Goal: Task Accomplishment & Management: Use online tool/utility

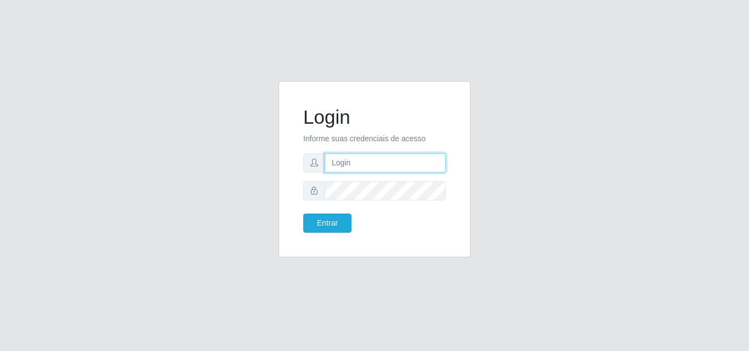
click at [356, 171] on input "text" at bounding box center [385, 163] width 121 height 19
type input "ana@saullus"
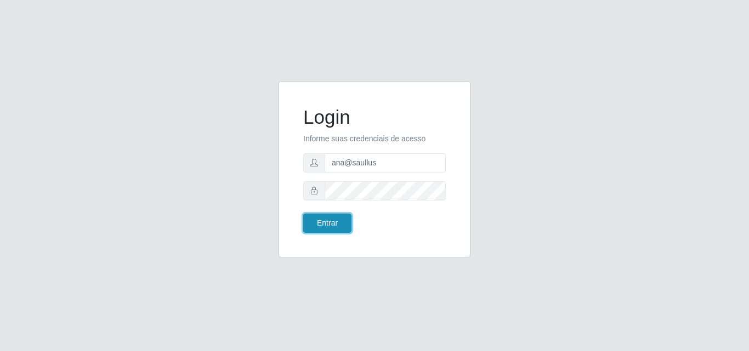
click at [332, 219] on button "Entrar" at bounding box center [327, 223] width 48 height 19
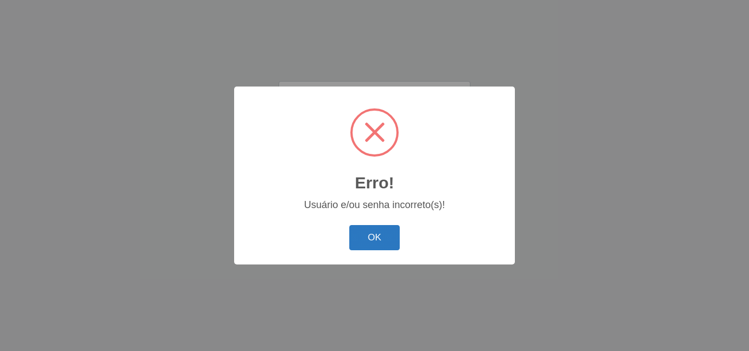
click at [370, 235] on button "OK" at bounding box center [374, 238] width 51 height 26
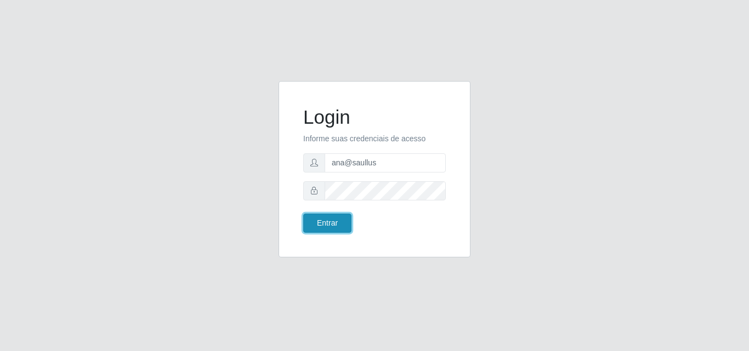
click at [344, 222] on button "Entrar" at bounding box center [327, 223] width 48 height 19
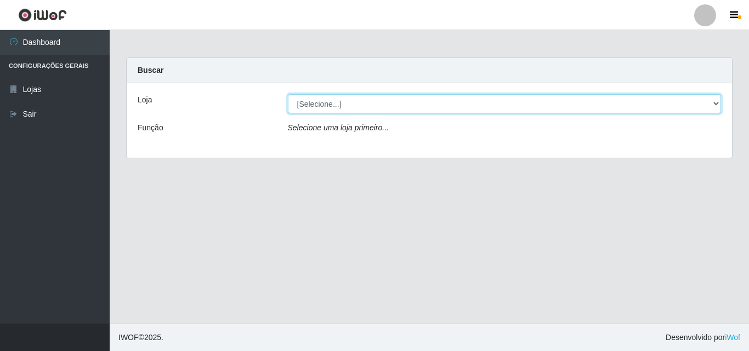
click at [713, 101] on select "[Selecione...] Saullus Supermercados" at bounding box center [505, 103] width 434 height 19
select select "423"
click at [288, 94] on select "[Selecione...] Saullus Supermercados" at bounding box center [505, 103] width 434 height 19
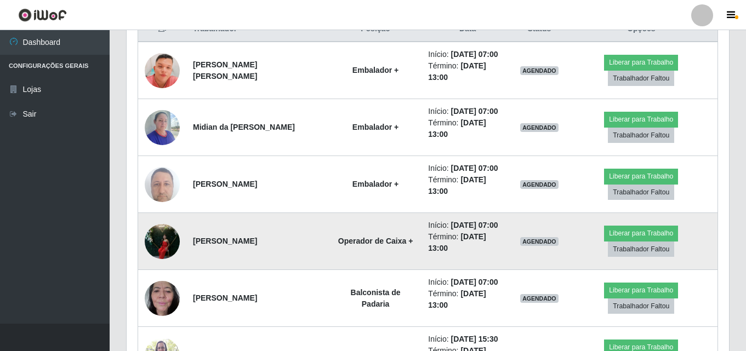
scroll to position [493, 0]
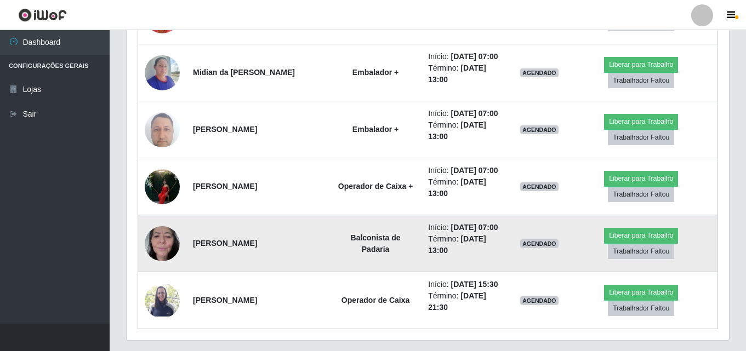
click at [165, 245] on img at bounding box center [162, 243] width 35 height 47
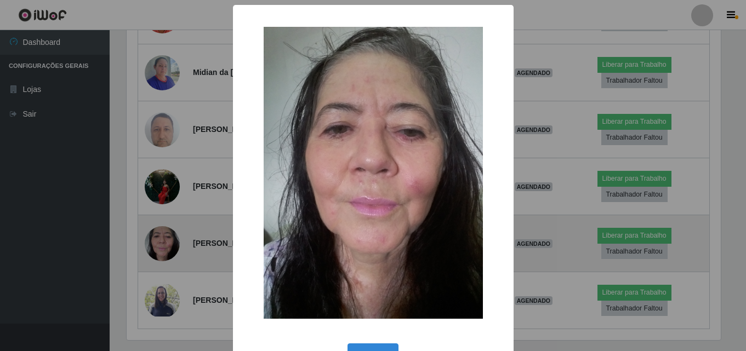
scroll to position [228, 597]
click at [165, 245] on div "× OK Cancel" at bounding box center [374, 175] width 749 height 351
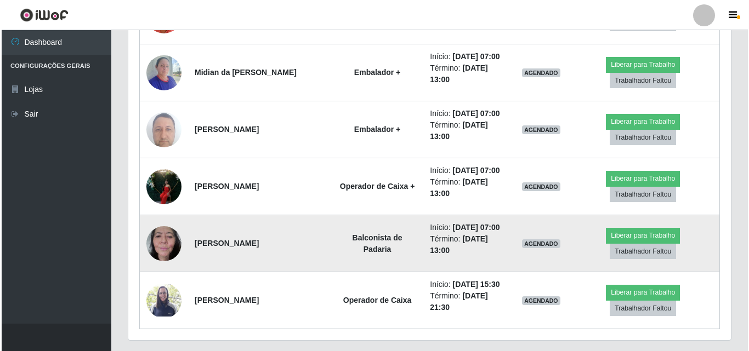
scroll to position [524, 0]
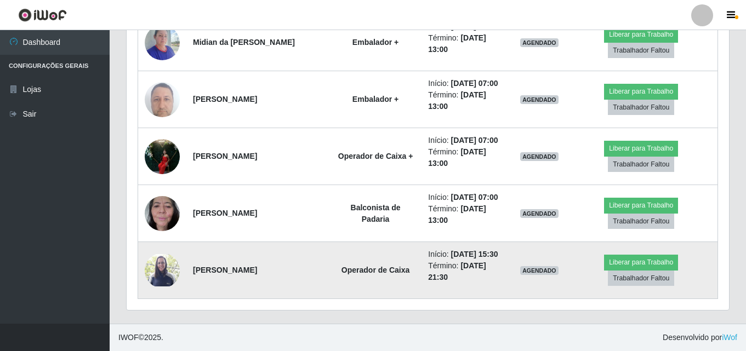
click at [173, 267] on img at bounding box center [162, 270] width 35 height 32
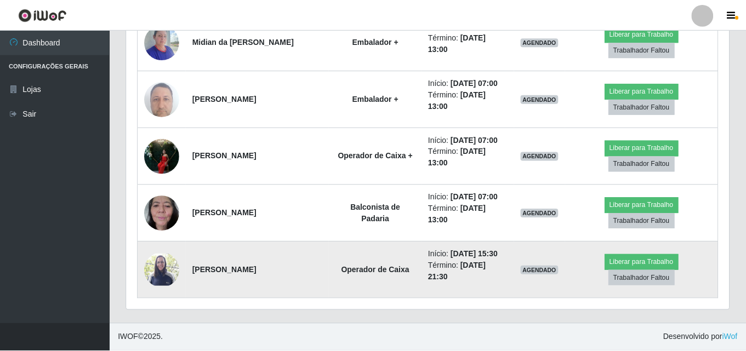
scroll to position [228, 597]
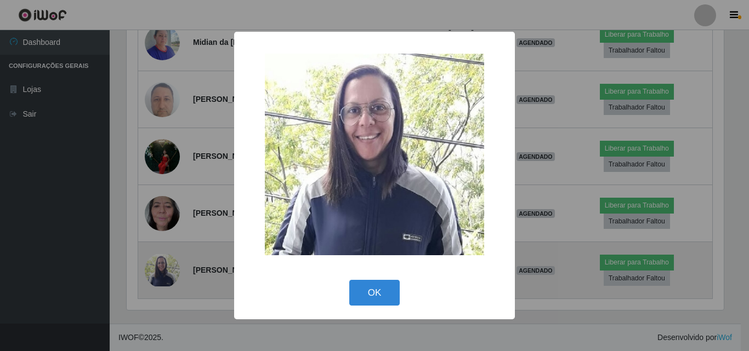
click at [173, 267] on div "× OK Cancel" at bounding box center [374, 175] width 749 height 351
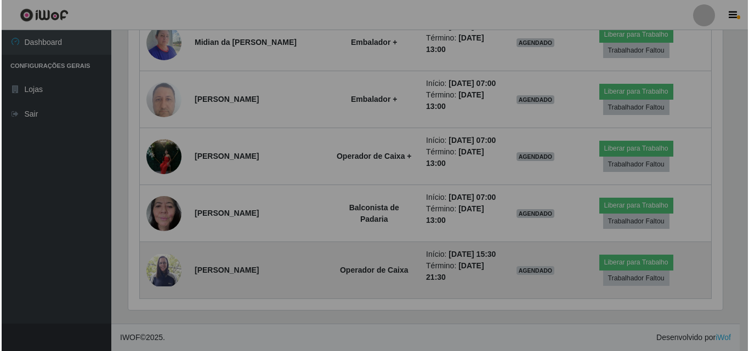
scroll to position [228, 603]
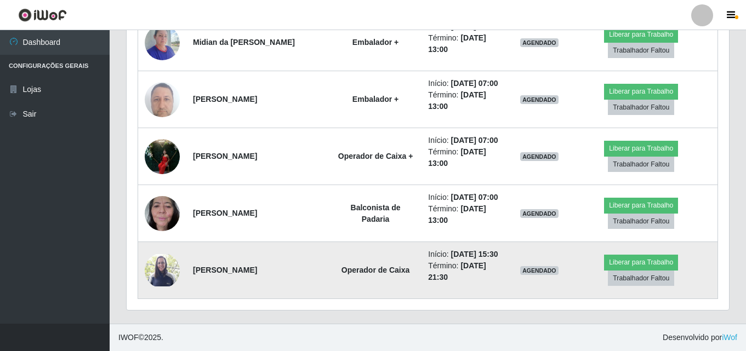
click at [173, 267] on img at bounding box center [162, 270] width 35 height 32
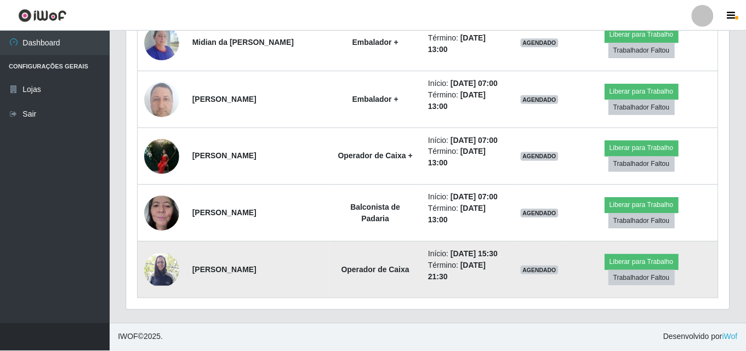
scroll to position [228, 597]
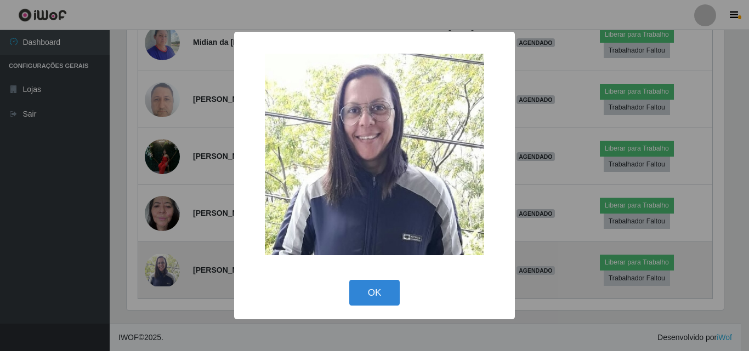
click at [173, 267] on div "× OK Cancel" at bounding box center [374, 175] width 749 height 351
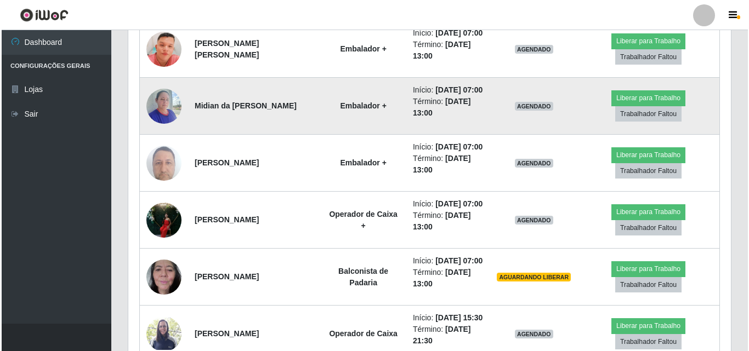
scroll to position [469, 0]
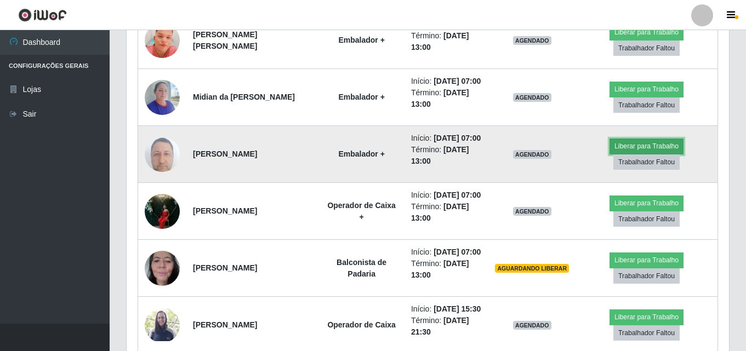
click at [660, 154] on button "Liberar para Trabalho" at bounding box center [647, 146] width 74 height 15
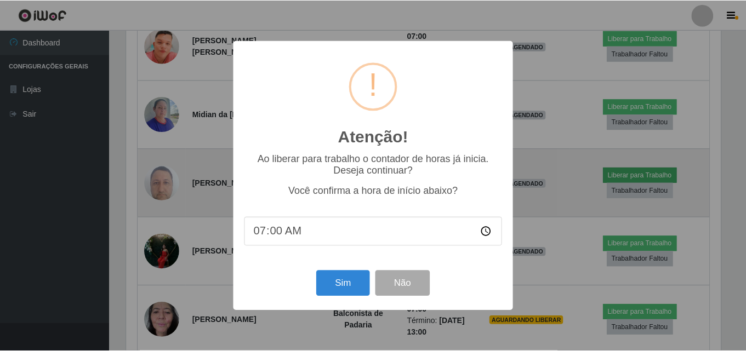
scroll to position [228, 597]
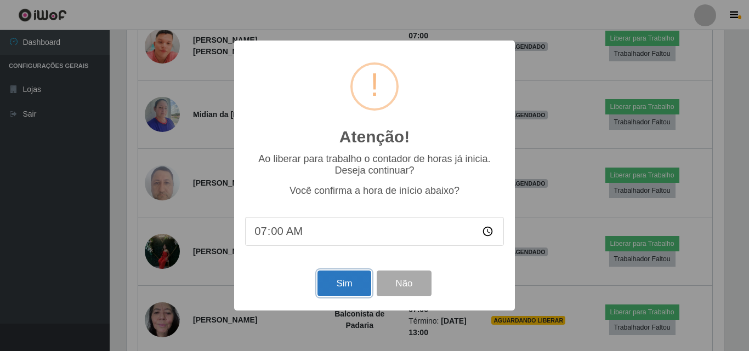
click at [354, 282] on button "Sim" at bounding box center [343, 284] width 53 height 26
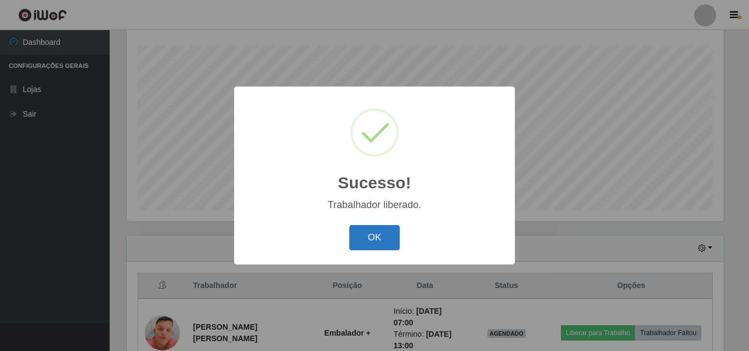
click at [376, 239] on button "OK" at bounding box center [374, 238] width 51 height 26
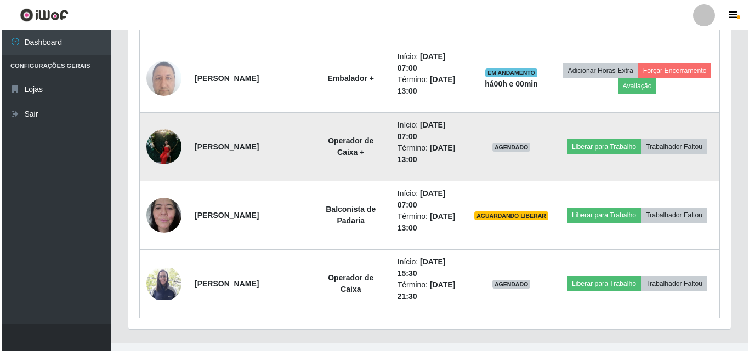
scroll to position [593, 0]
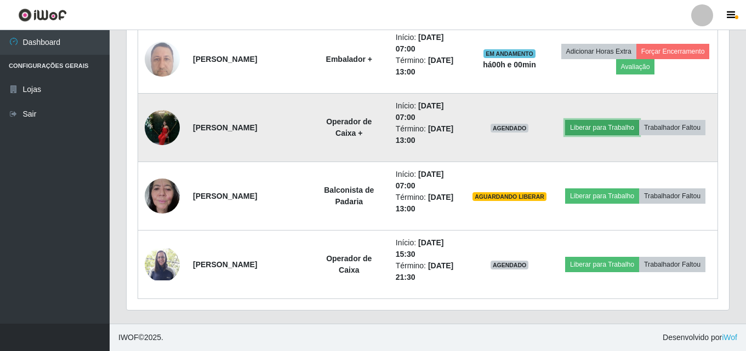
click at [613, 128] on button "Liberar para Trabalho" at bounding box center [602, 127] width 74 height 15
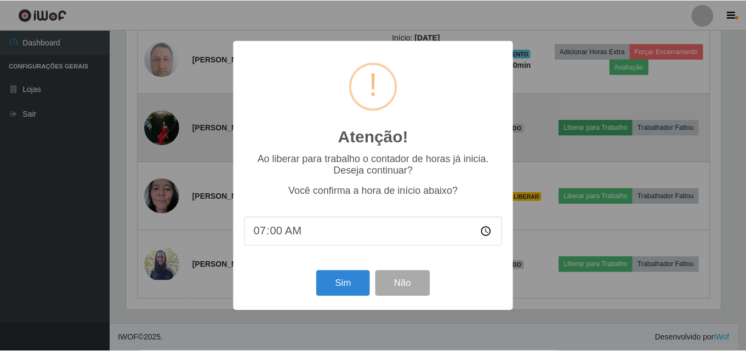
scroll to position [228, 597]
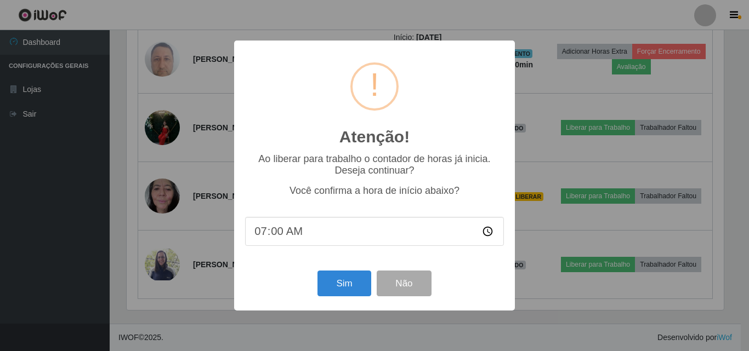
click at [356, 270] on div "Atenção! × Ao liberar para trabalho o contador de horas já inicia. Deseja conti…" at bounding box center [374, 176] width 281 height 270
click at [355, 284] on button "Sim" at bounding box center [343, 284] width 53 height 26
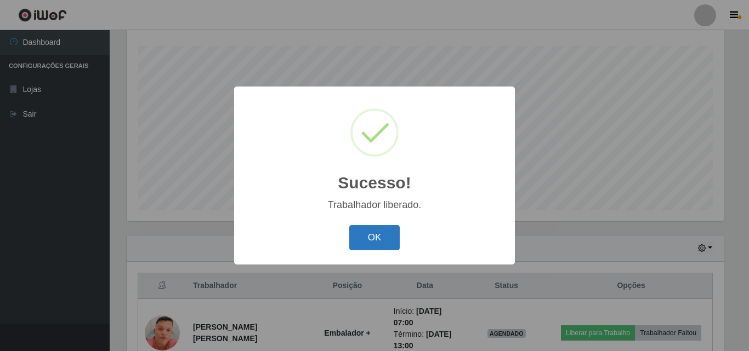
click at [366, 227] on button "OK" at bounding box center [374, 238] width 51 height 26
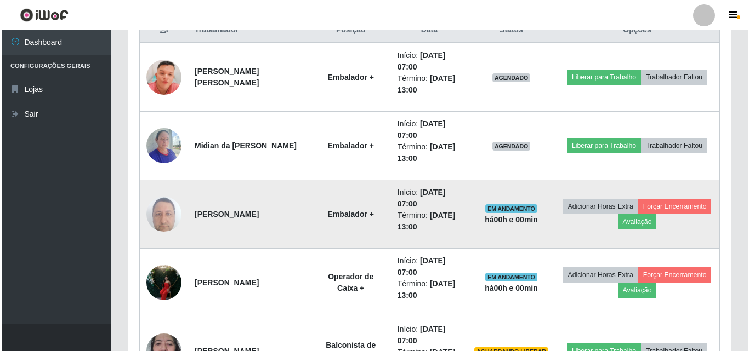
scroll to position [456, 0]
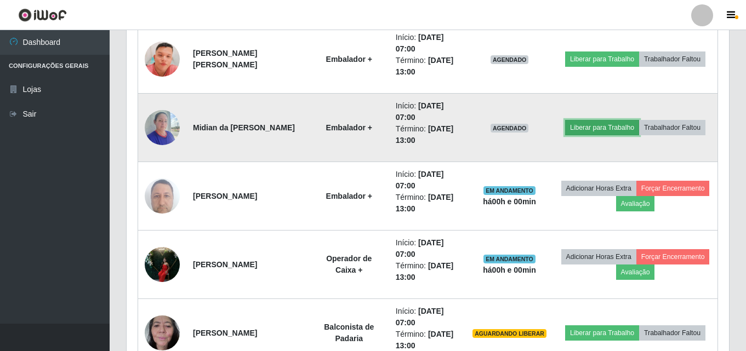
click at [621, 124] on button "Liberar para Trabalho" at bounding box center [602, 127] width 74 height 15
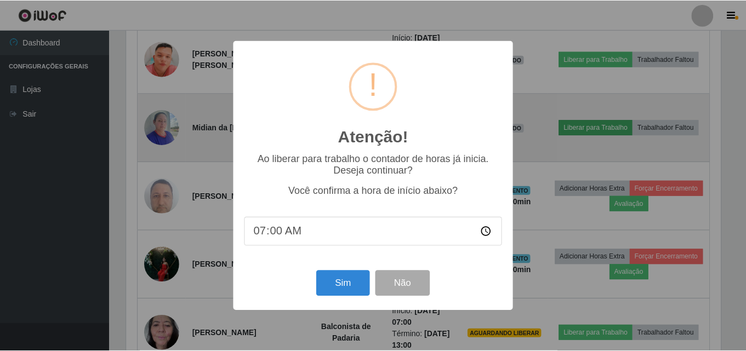
scroll to position [228, 597]
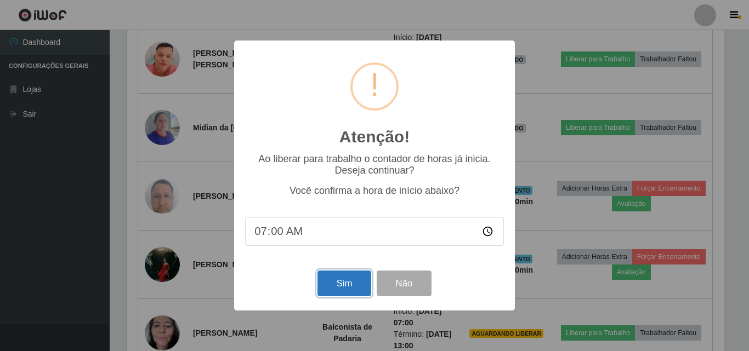
click at [362, 280] on button "Sim" at bounding box center [343, 284] width 53 height 26
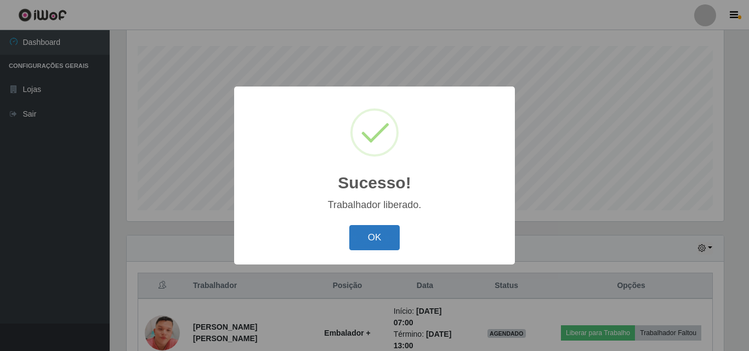
click at [369, 251] on button "OK" at bounding box center [374, 238] width 51 height 26
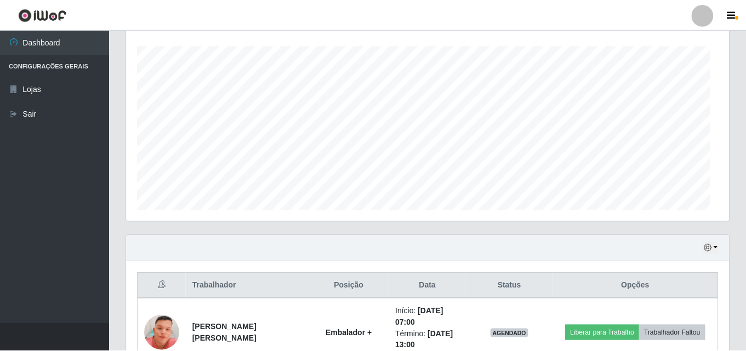
scroll to position [0, 0]
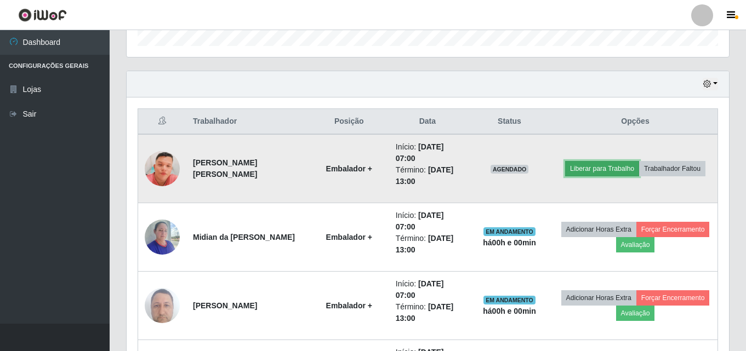
click at [587, 163] on button "Liberar para Trabalho" at bounding box center [602, 168] width 74 height 15
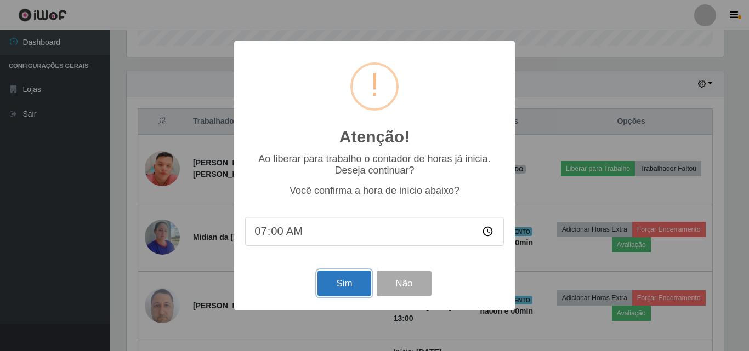
click at [360, 281] on button "Sim" at bounding box center [343, 284] width 53 height 26
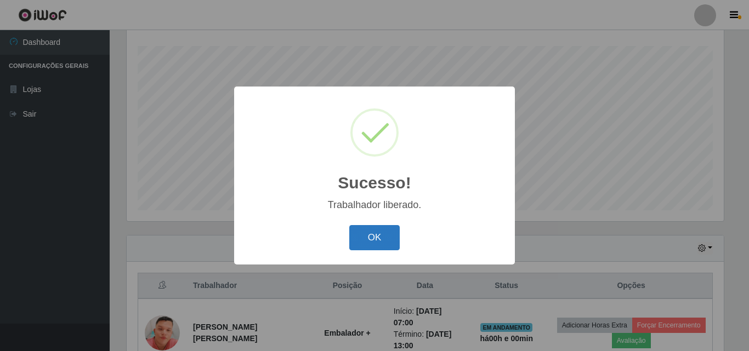
click at [383, 243] on button "OK" at bounding box center [374, 238] width 51 height 26
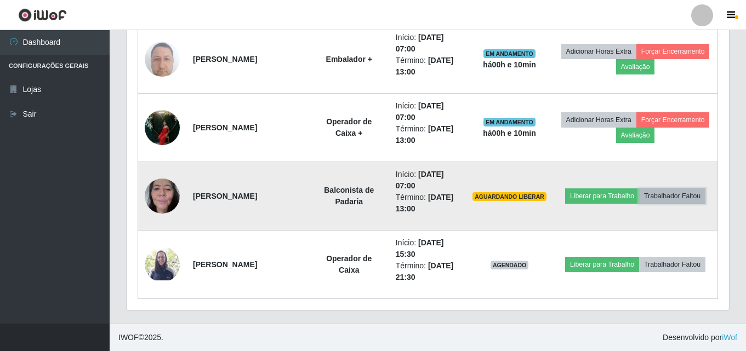
click at [651, 195] on button "Trabalhador Faltou" at bounding box center [672, 196] width 66 height 15
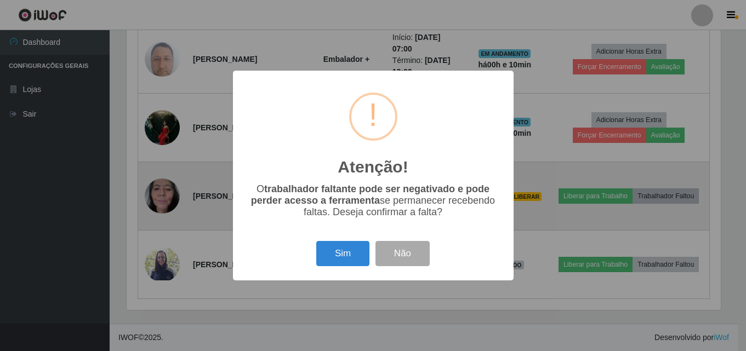
scroll to position [228, 597]
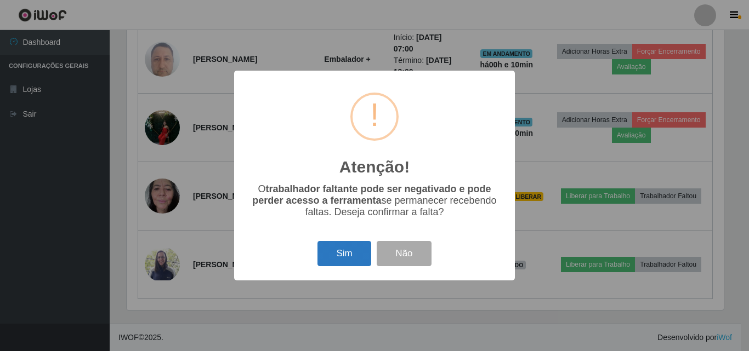
click at [335, 249] on button "Sim" at bounding box center [343, 254] width 53 height 26
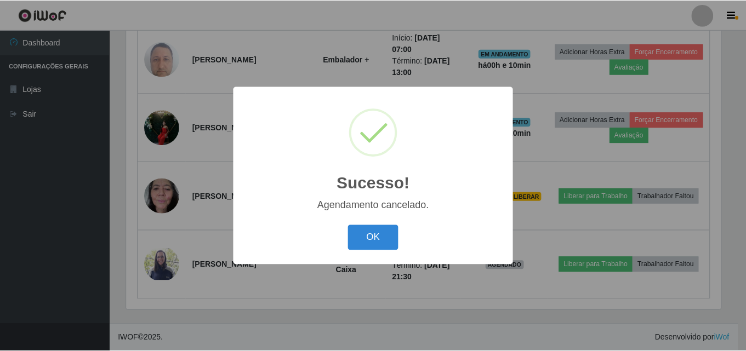
scroll to position [524, 0]
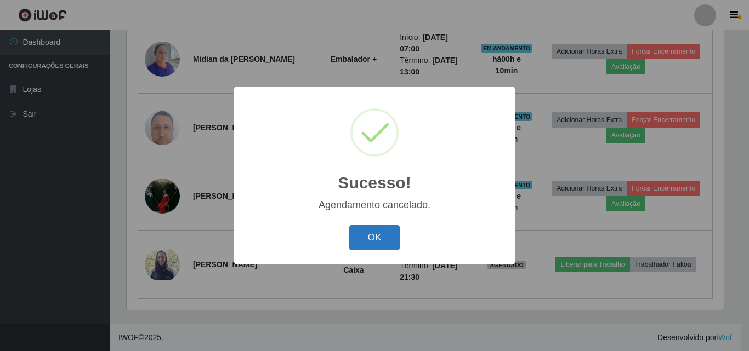
click at [385, 232] on button "OK" at bounding box center [374, 238] width 51 height 26
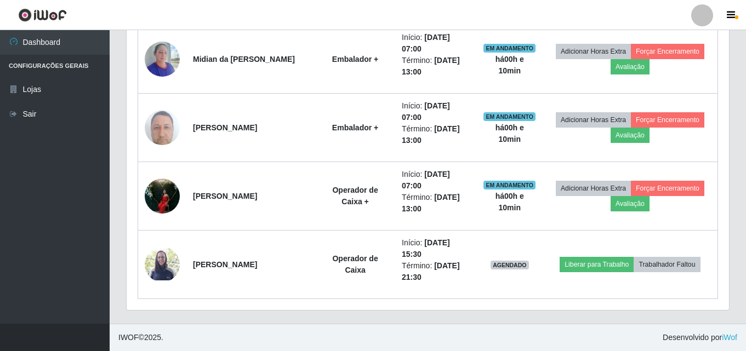
scroll to position [228, 603]
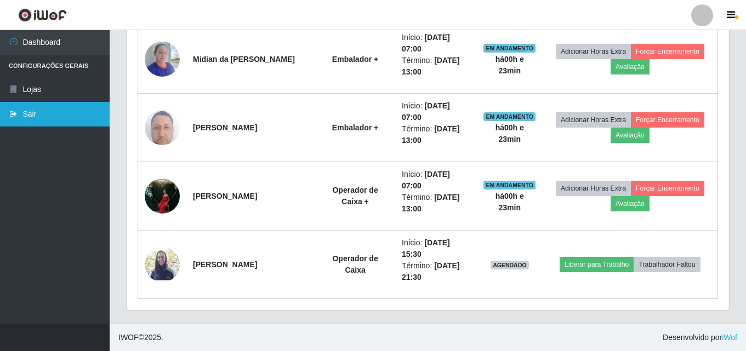
click at [53, 117] on link "Sair" at bounding box center [55, 114] width 110 height 25
